Goal: Find specific page/section: Find specific page/section

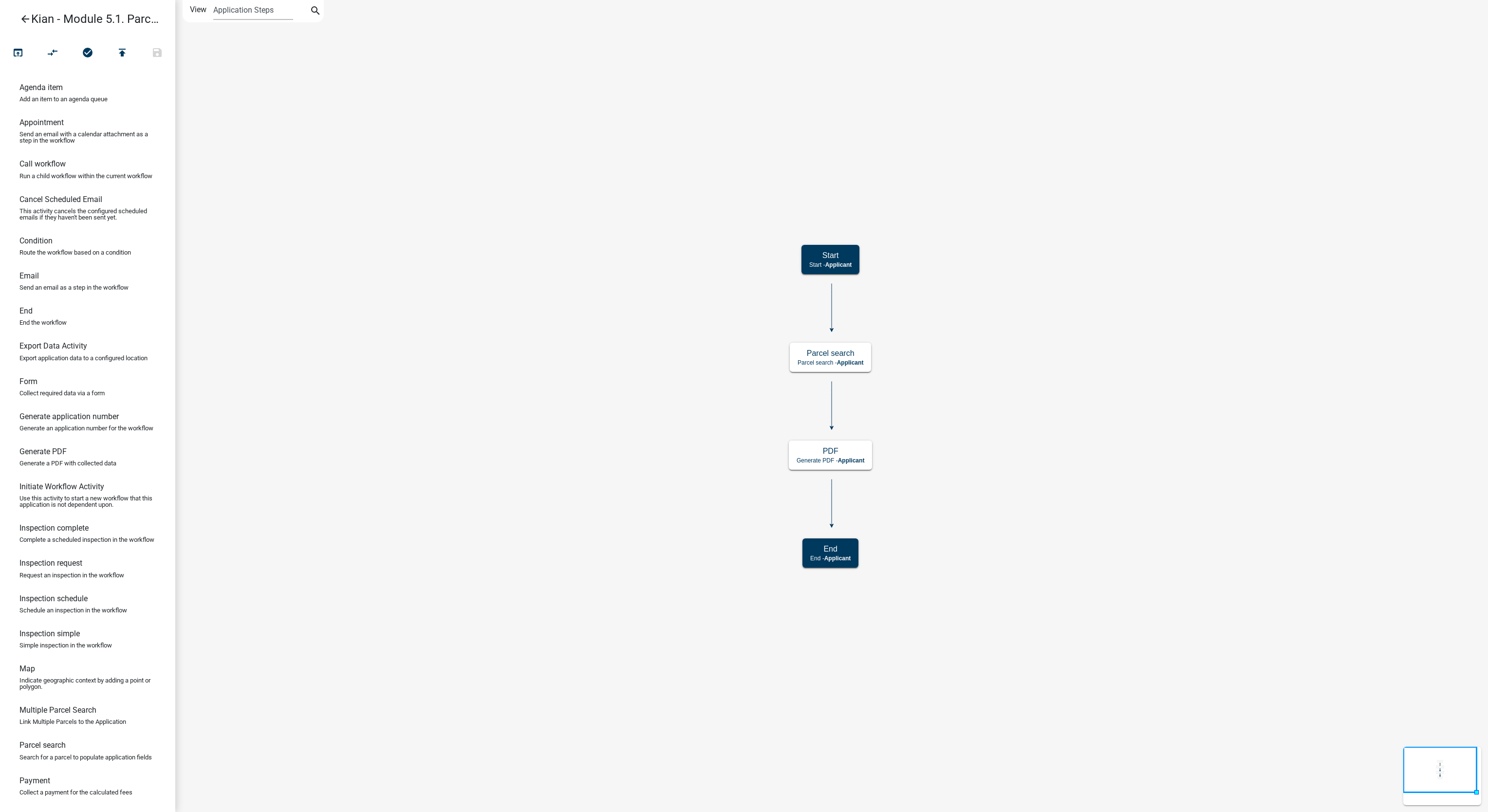
click at [22, 18] on icon "arrow_back" at bounding box center [25, 20] width 12 height 14
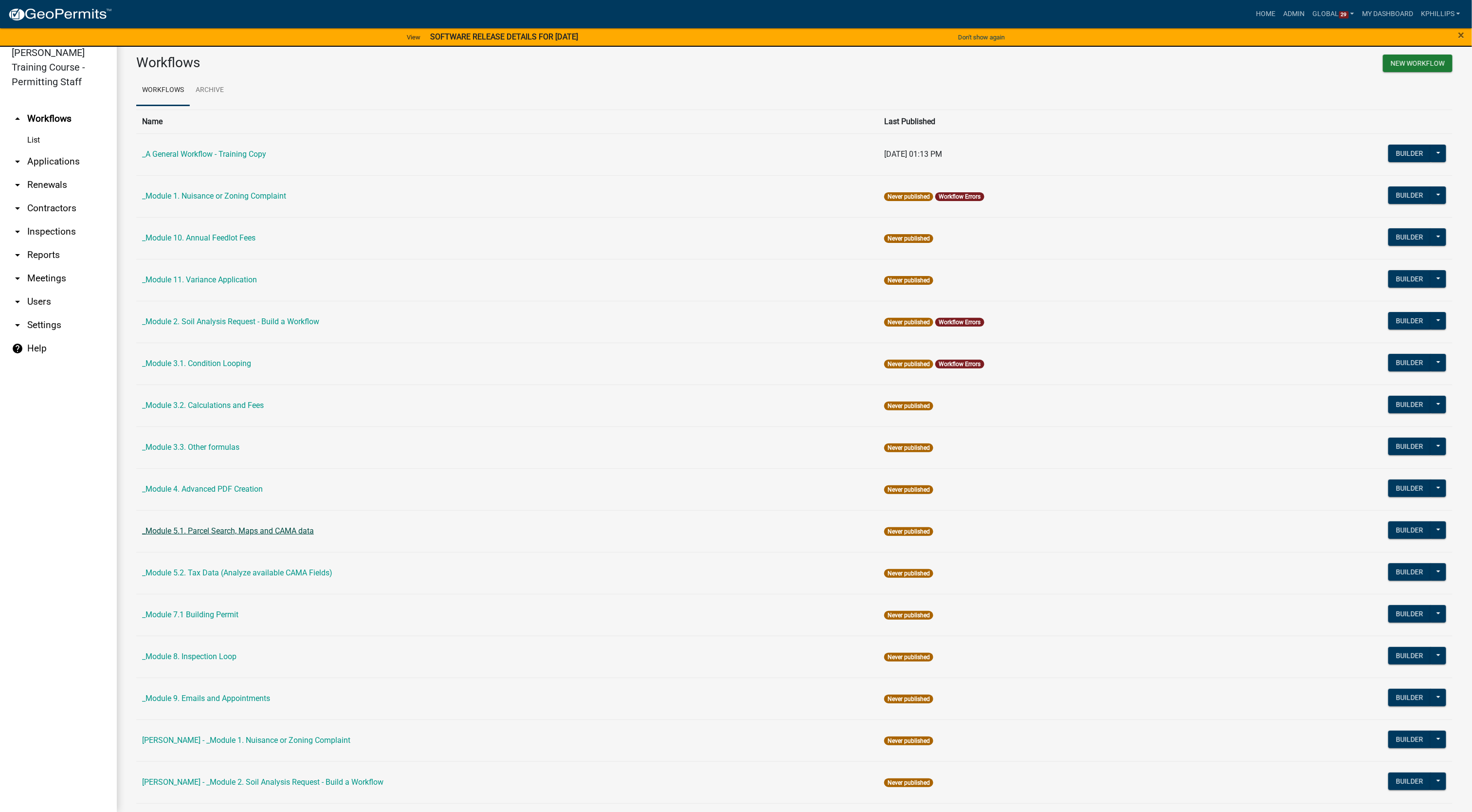
drag, startPoint x: 322, startPoint y: 537, endPoint x: 149, endPoint y: 535, distance: 173.0
click at [149, 535] on td "_Module 5.1. Parcel Search, Maps and CAMA data" at bounding box center [507, 530] width 742 height 42
copy link "Module 5.1. Parcel Search, Maps and CAMA data"
